Goal: Information Seeking & Learning: Learn about a topic

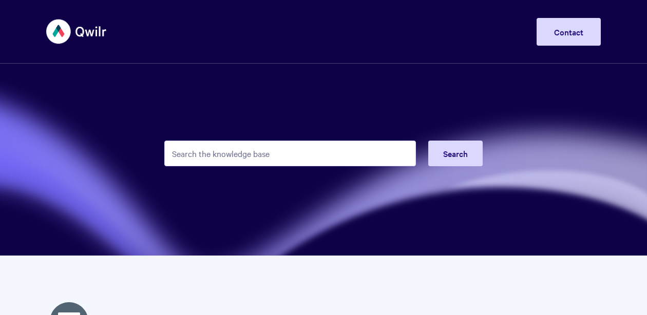
click at [229, 151] on input "Search the knowledge base" at bounding box center [290, 154] width 252 height 26
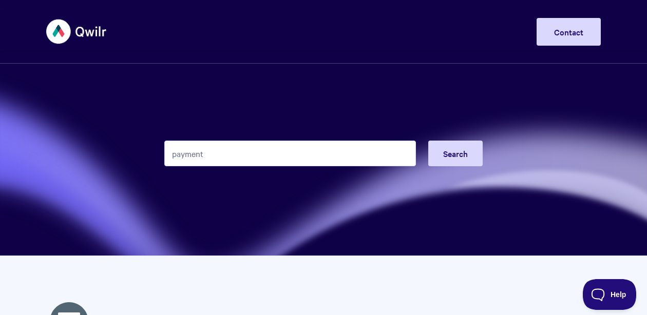
type input "payments"
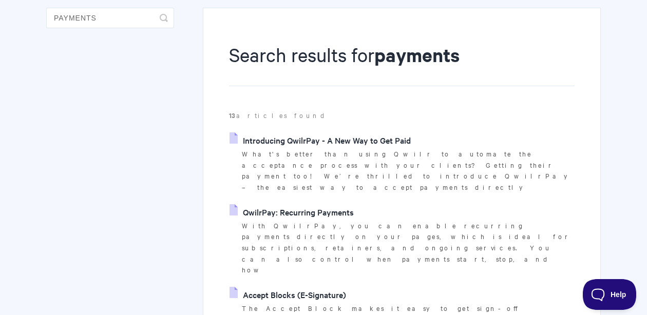
scroll to position [96, 0]
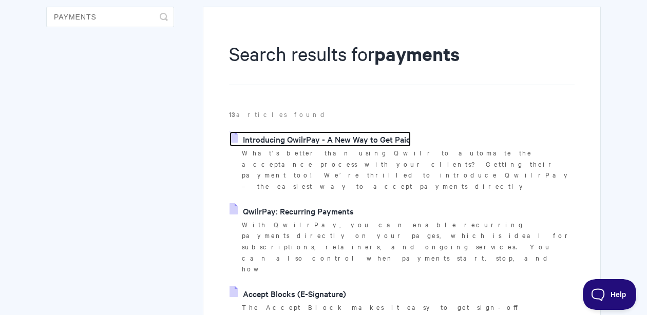
click at [368, 141] on link "Introducing QwilrPay - A New Way to Get Paid" at bounding box center [320, 139] width 181 height 15
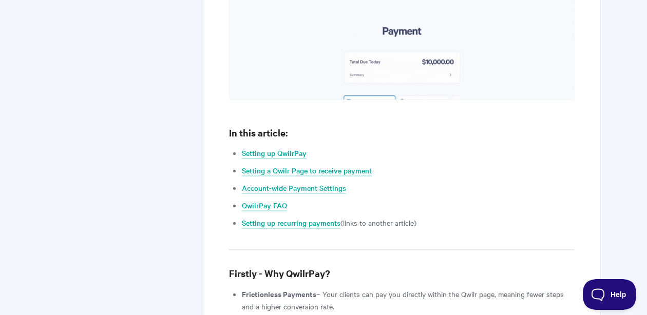
scroll to position [807, 0]
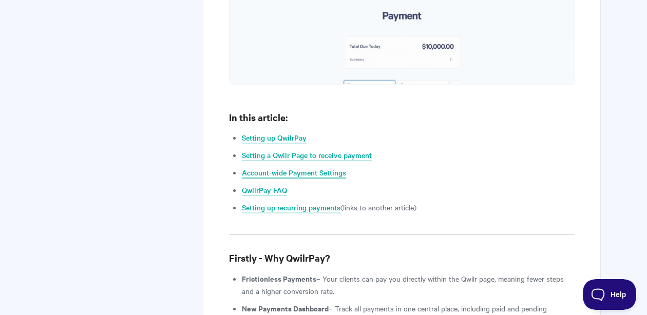
click at [339, 167] on link "Account-wide Payment Settings" at bounding box center [294, 172] width 104 height 11
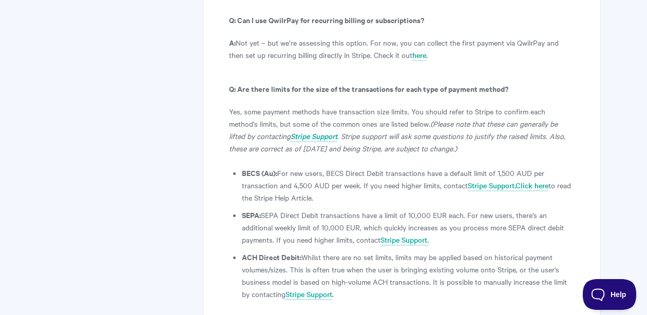
scroll to position [5951, 0]
